Goal: Navigation & Orientation: Find specific page/section

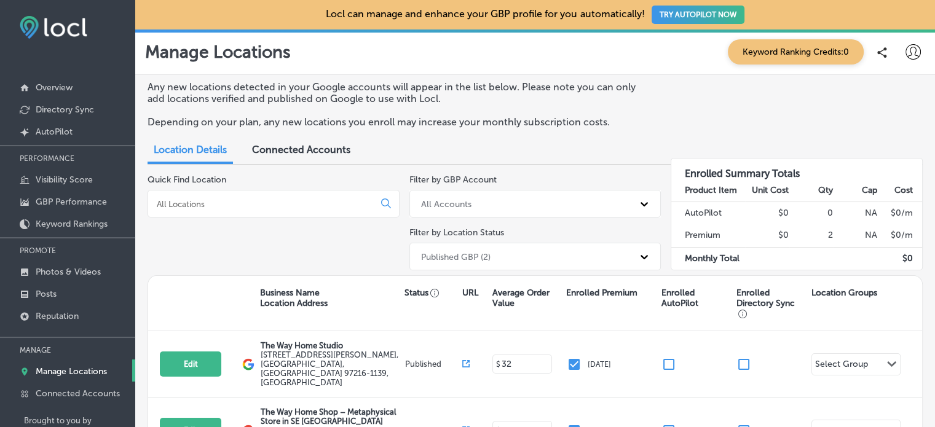
click at [663, 130] on div "Any new locations detected in your Google accounts will appear in the list belo…" at bounding box center [535, 109] width 775 height 57
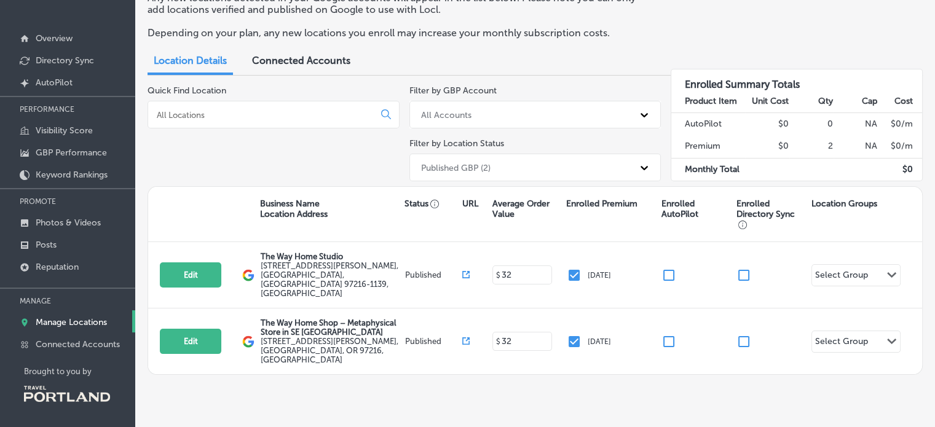
scroll to position [49, 0]
click at [64, 34] on p "Overview" at bounding box center [54, 38] width 37 height 10
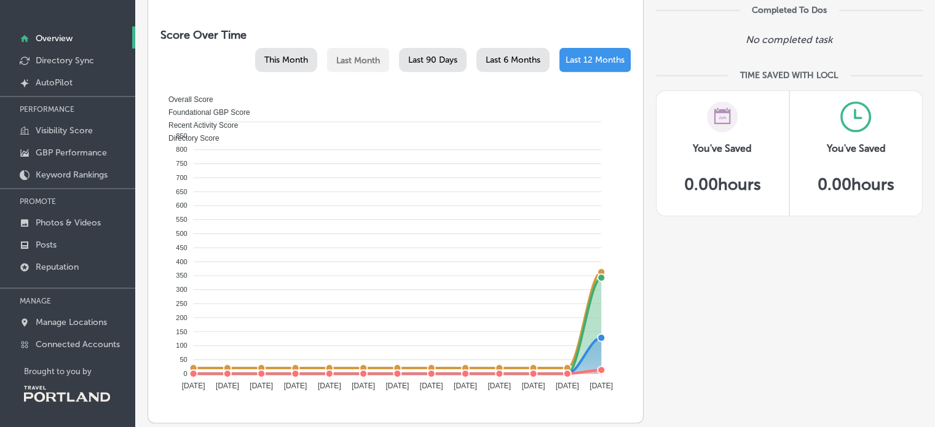
scroll to position [366, 0]
